Goal: Task Accomplishment & Management: Complete application form

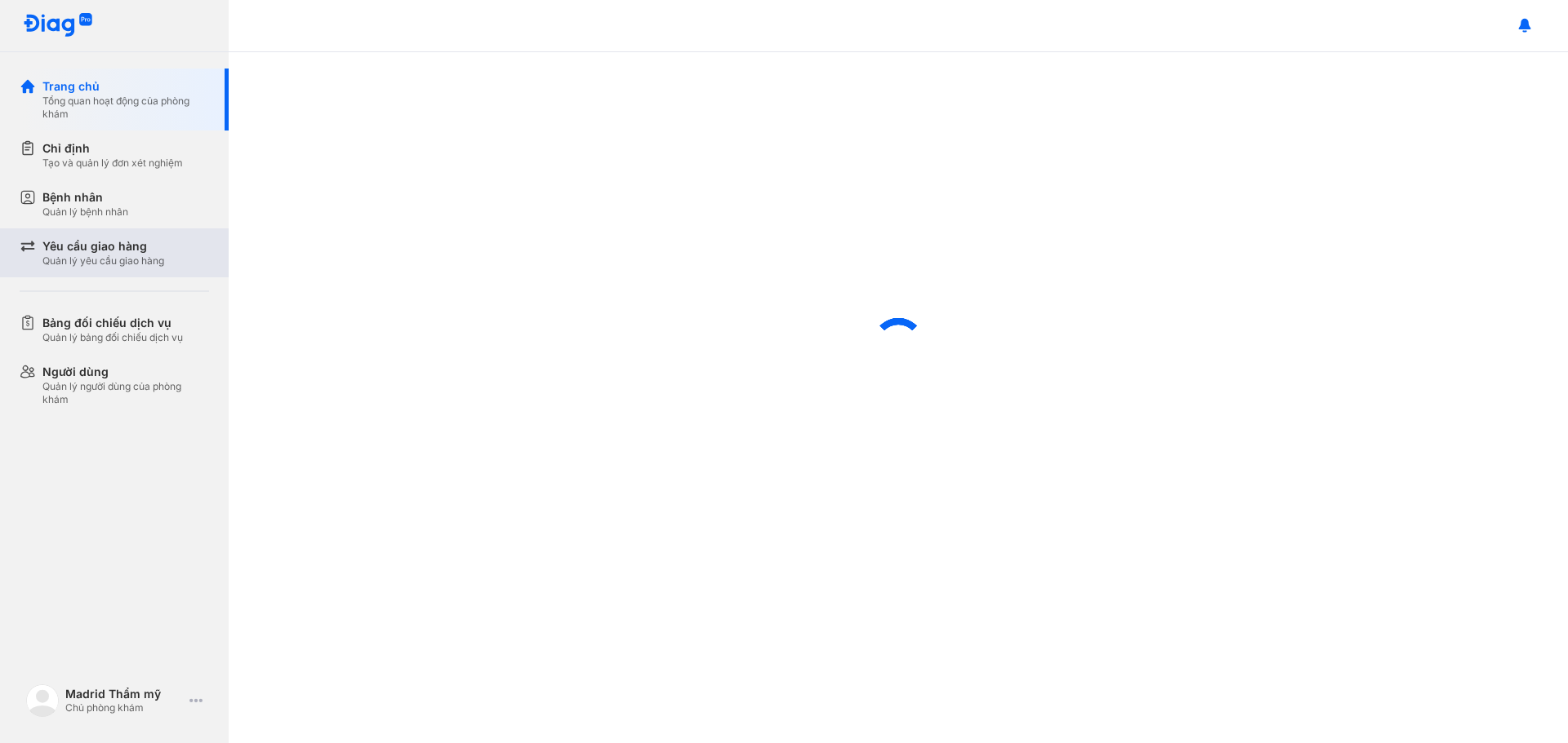
click at [123, 246] on div "Yêu cầu giao hàng" at bounding box center [103, 246] width 122 height 17
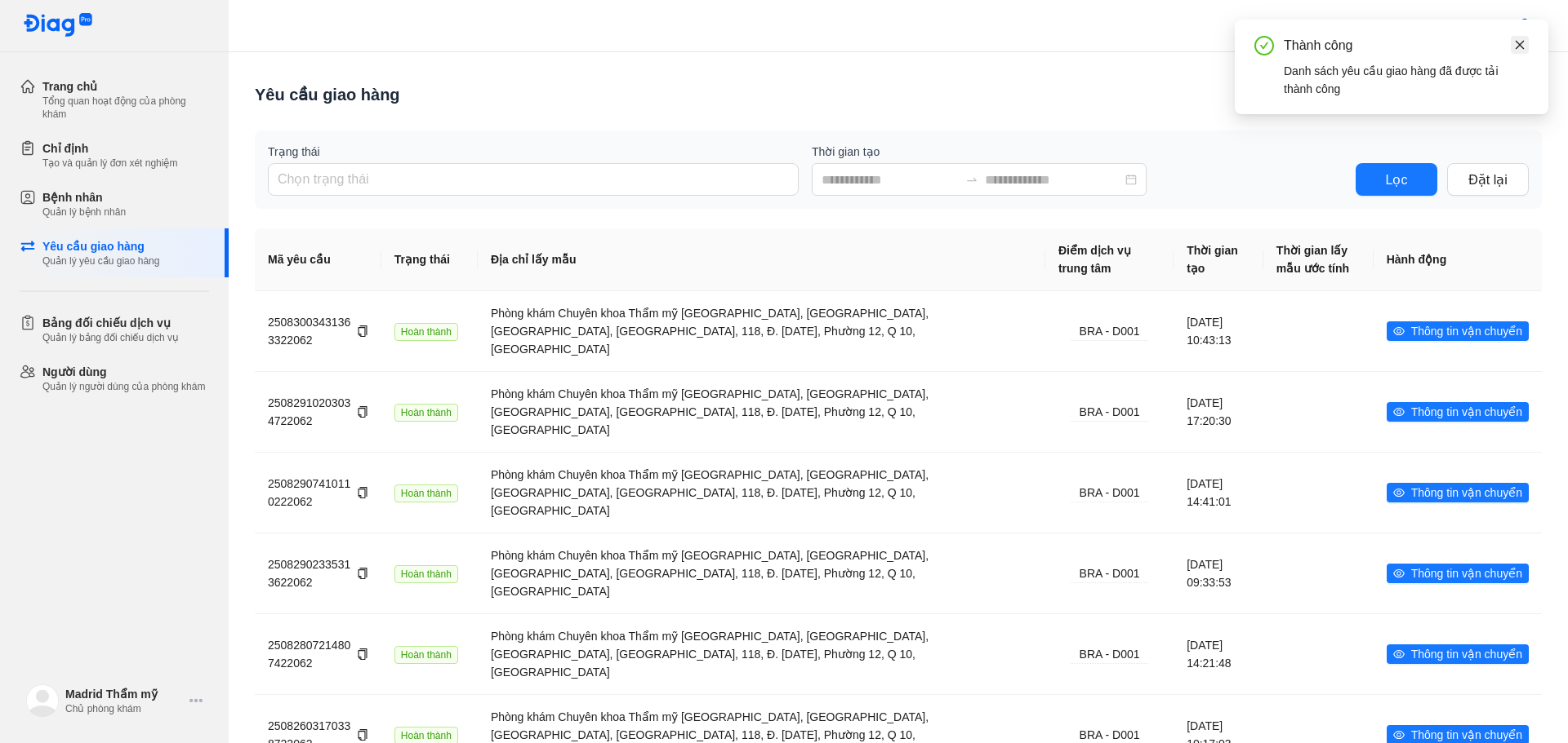
click at [1524, 44] on icon "close" at bounding box center [1520, 45] width 12 height 12
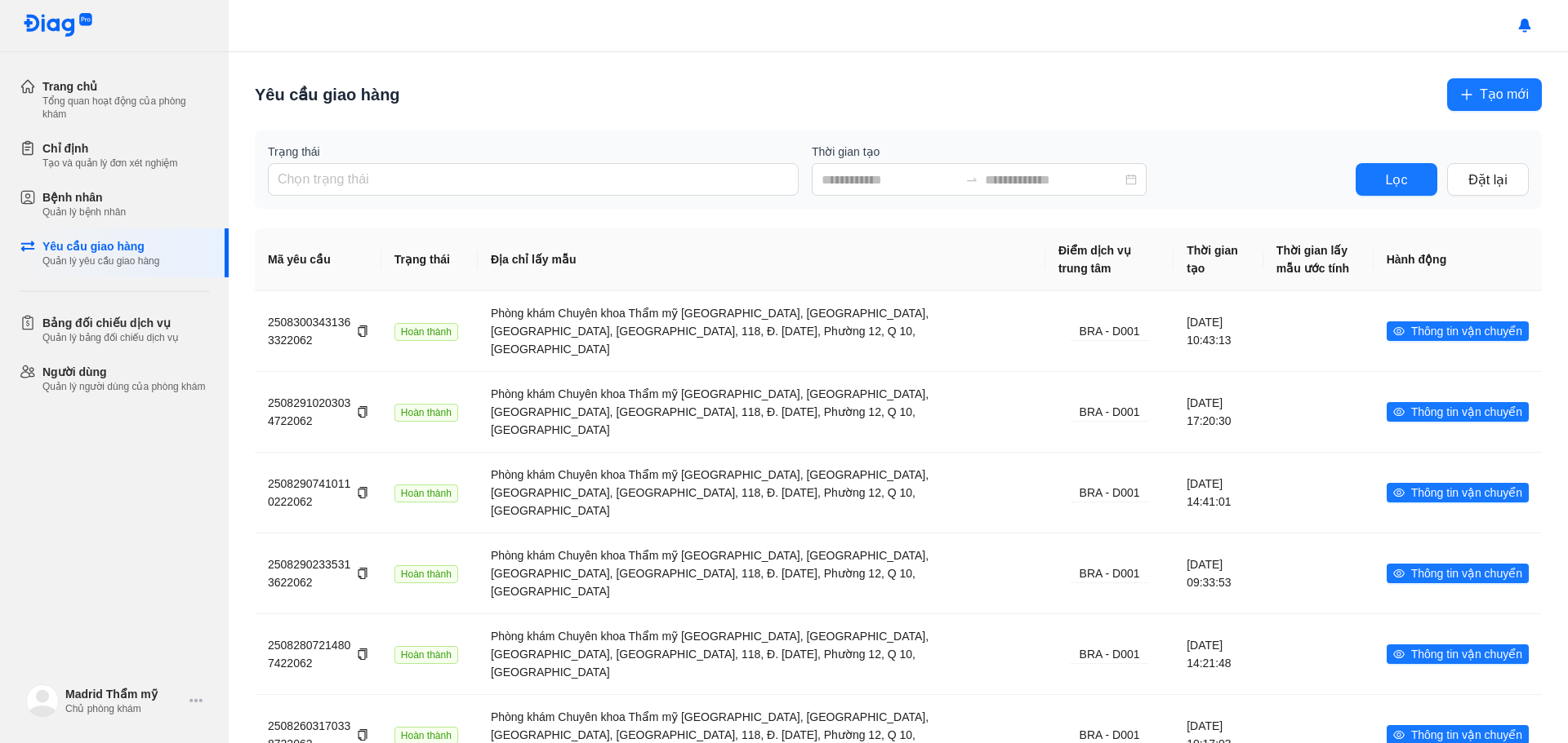
click at [1494, 92] on span "Tạo mới" at bounding box center [1504, 94] width 49 height 21
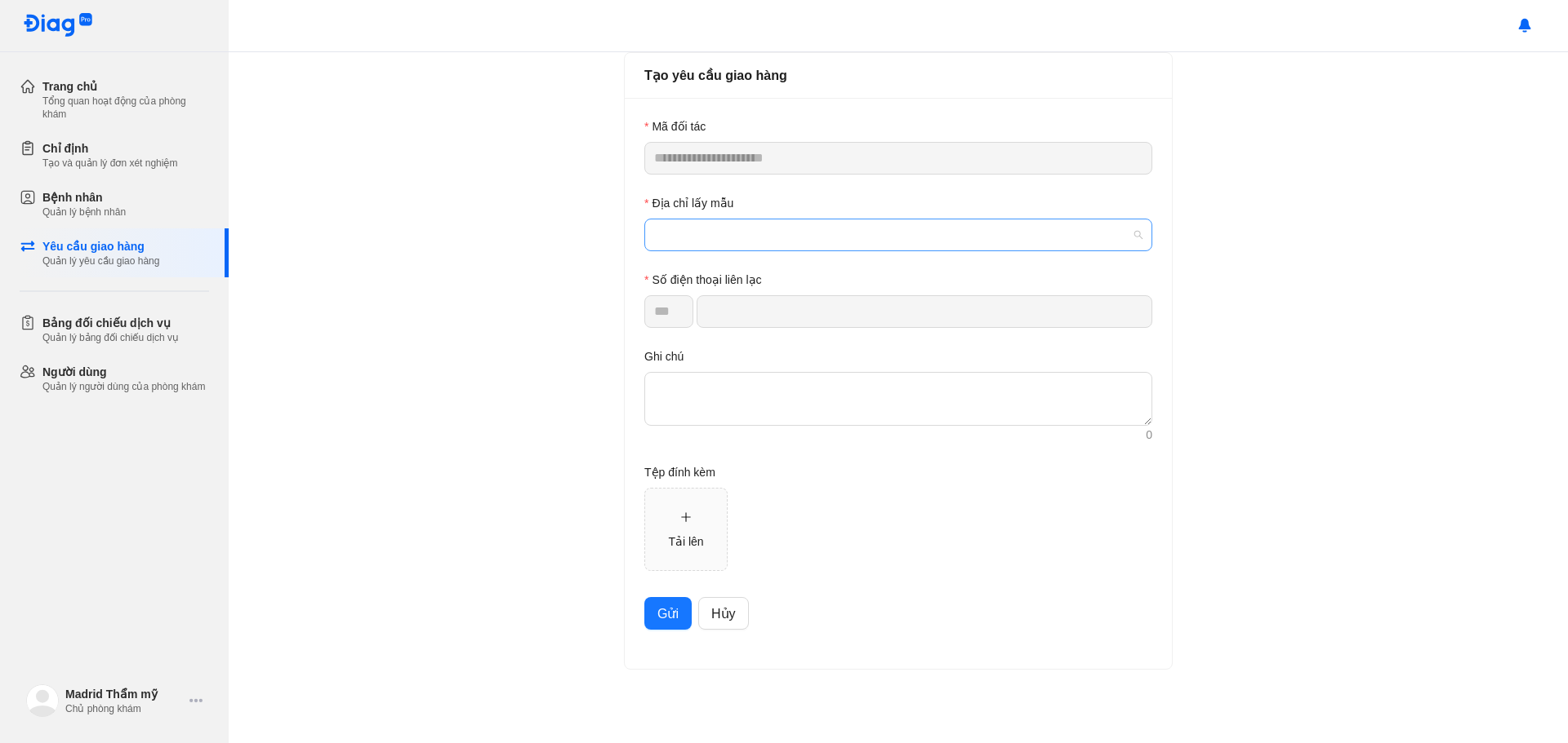
click at [747, 228] on span at bounding box center [898, 235] width 488 height 31
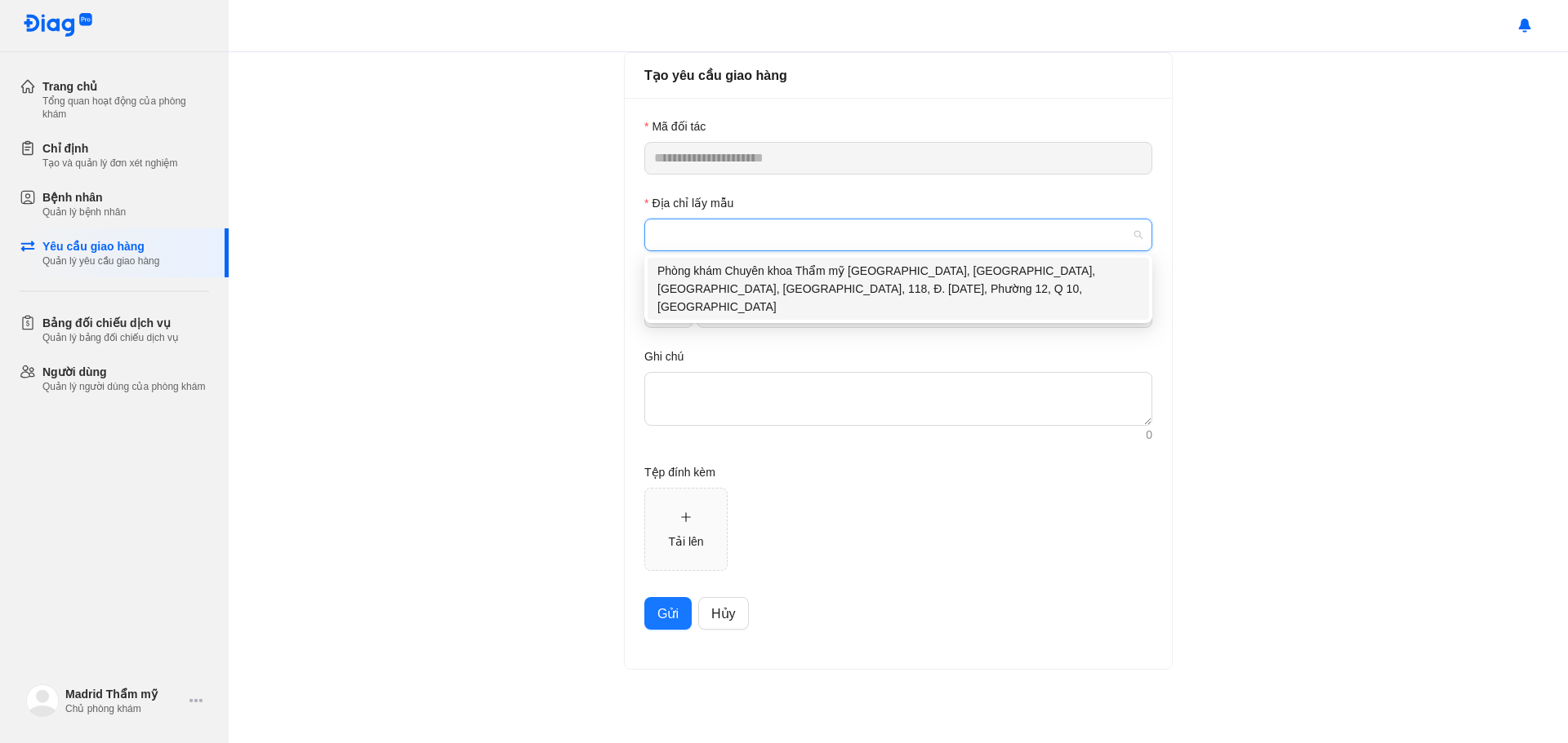
click at [712, 283] on div "Phòng khám Chuyên khoa Thẩm mỹ [GEOGRAPHIC_DATA], [GEOGRAPHIC_DATA], [GEOGRAPHI…" at bounding box center [898, 288] width 482 height 54
type input "**********"
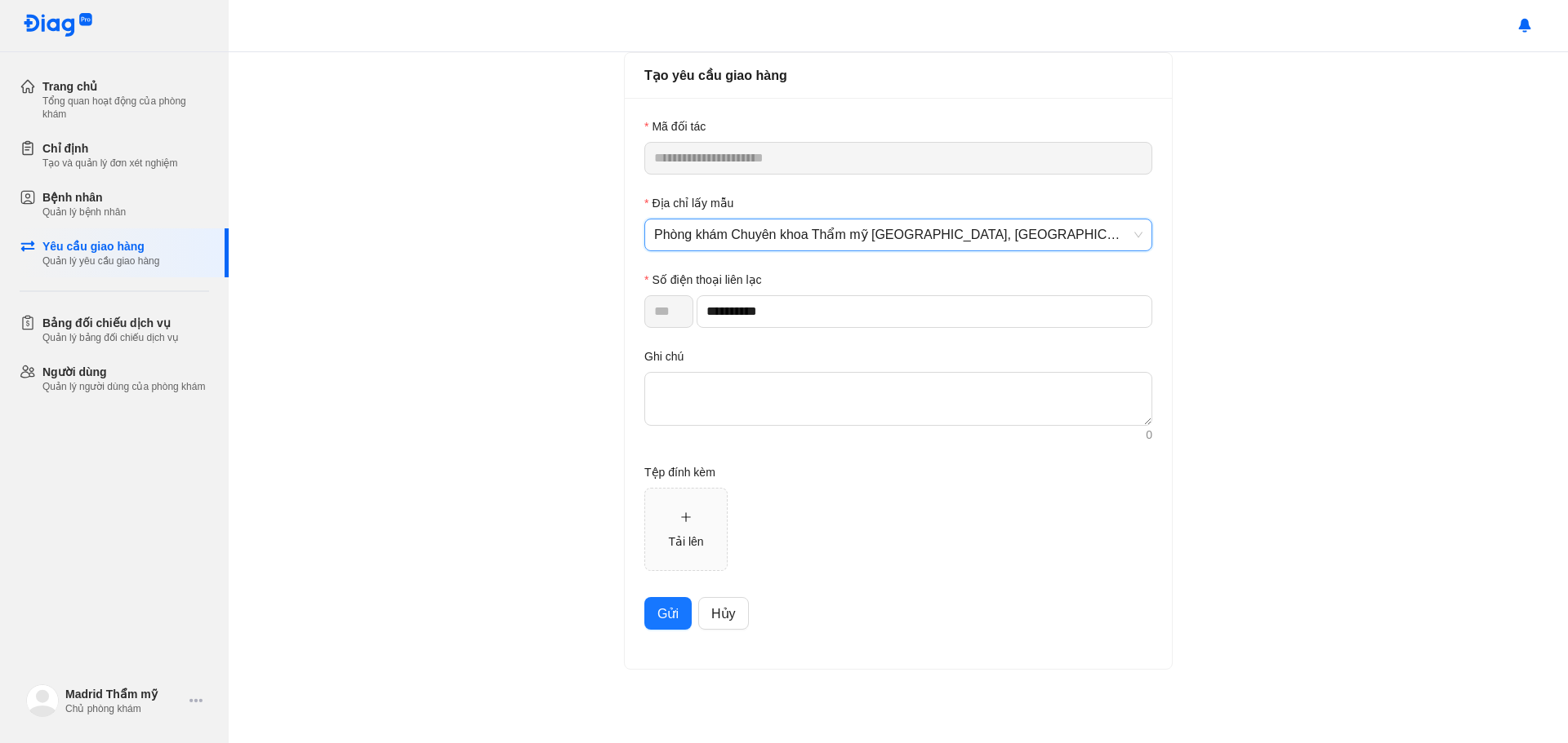
click at [671, 616] on span "Gửi" at bounding box center [668, 614] width 21 height 21
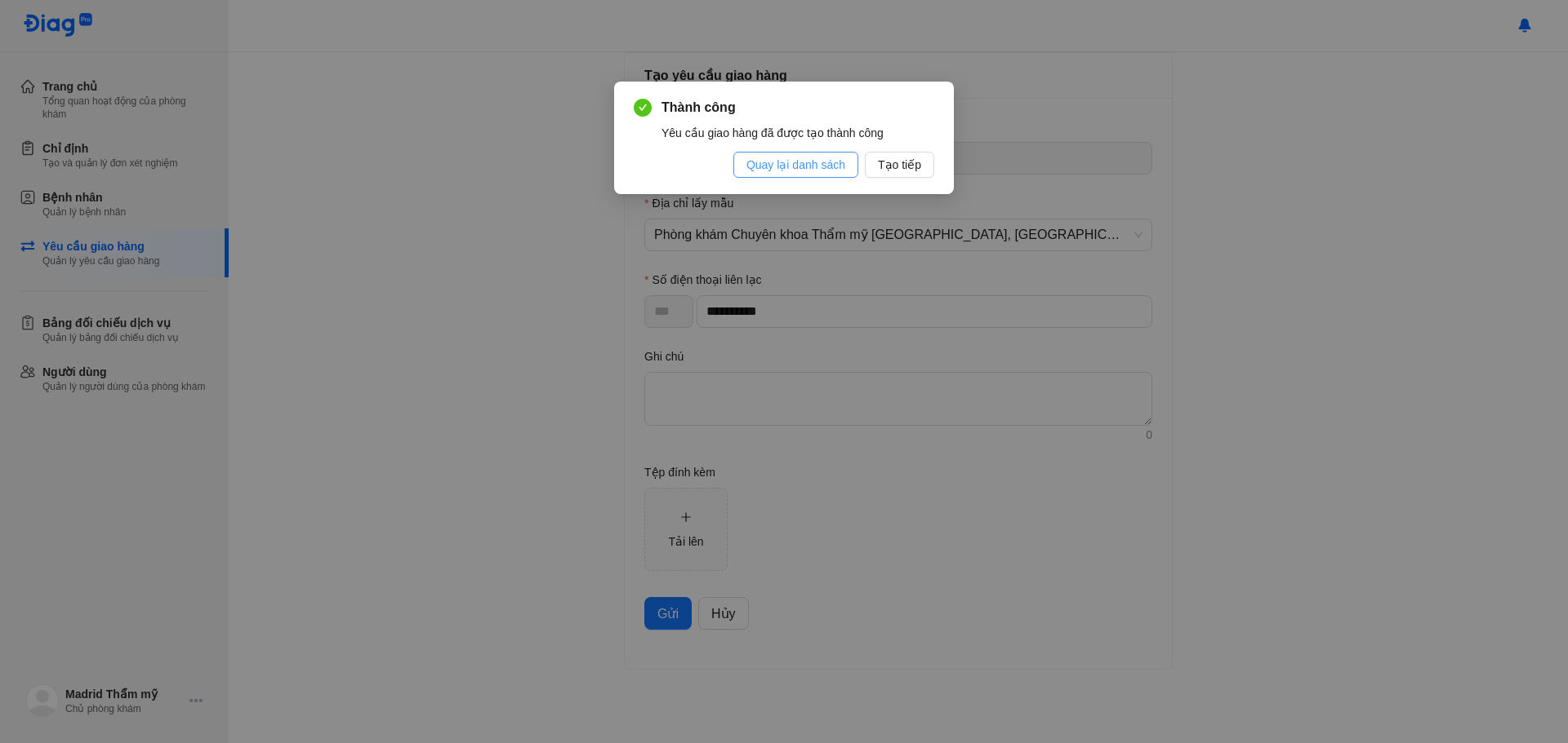
click at [833, 161] on span "Quay lại danh sách" at bounding box center [795, 165] width 99 height 18
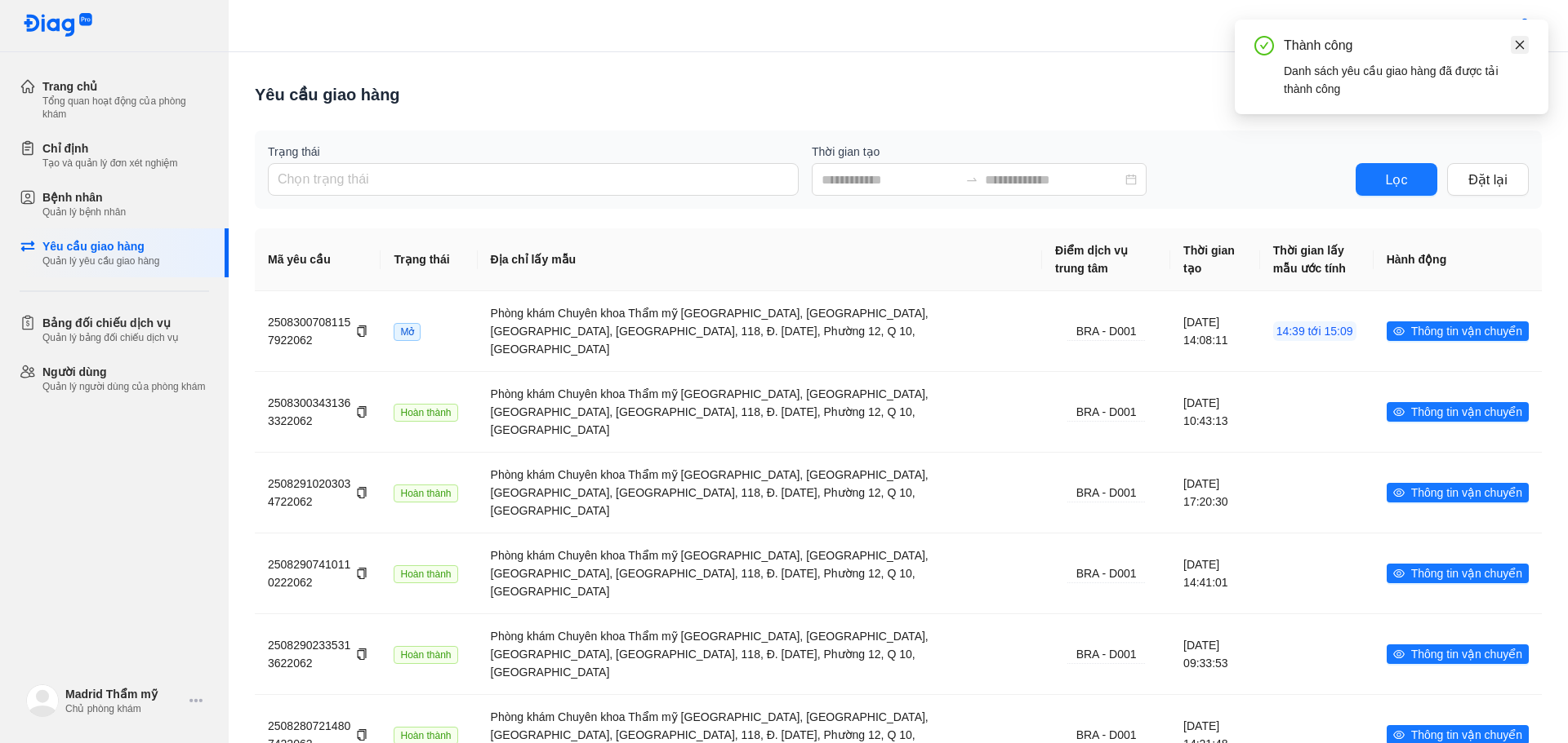
click at [1520, 40] on icon "close" at bounding box center [1520, 45] width 12 height 12
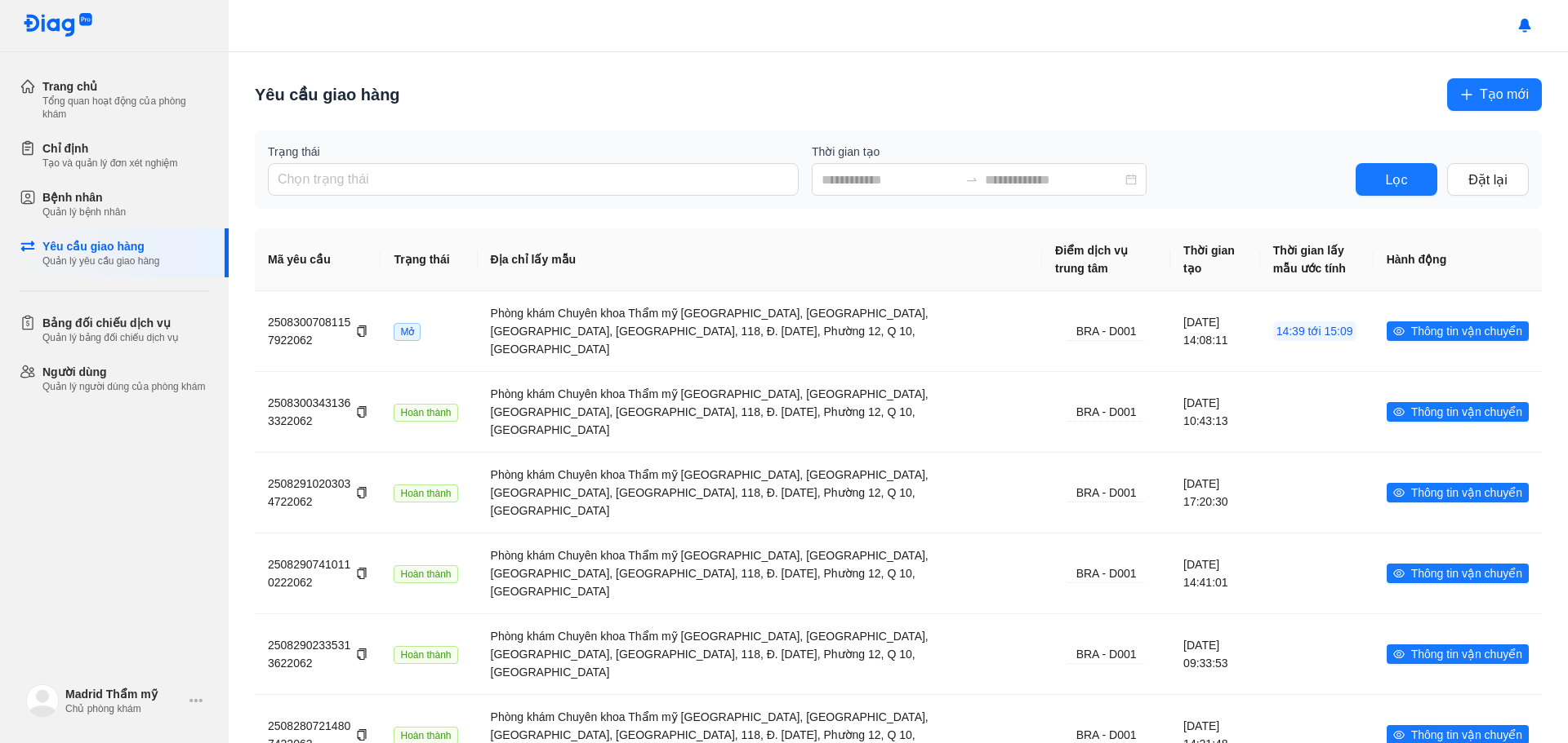
click at [91, 525] on div "Trang chủ Tổng quan hoạt động của phòng khám Chỉ định Tạo và quản lý đơn xét ng…" at bounding box center [114, 371] width 229 height 743
